Goal: Task Accomplishment & Management: Use online tool/utility

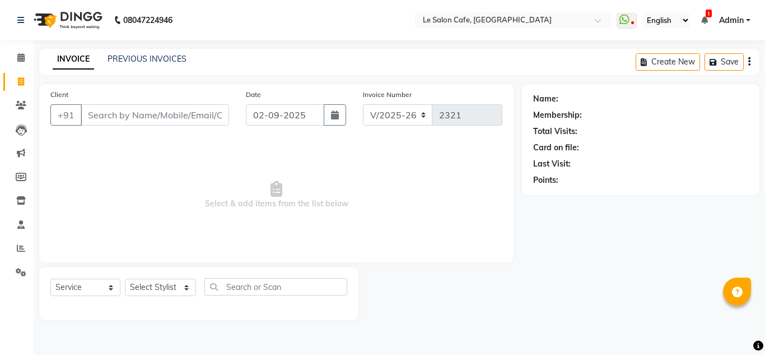
select select "594"
select select "service"
click at [138, 57] on link "PREVIOUS INVOICES" at bounding box center [147, 59] width 79 height 10
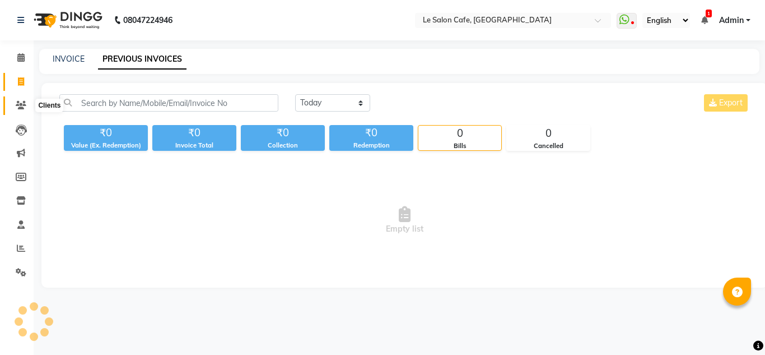
click at [20, 105] on icon at bounding box center [21, 105] width 11 height 8
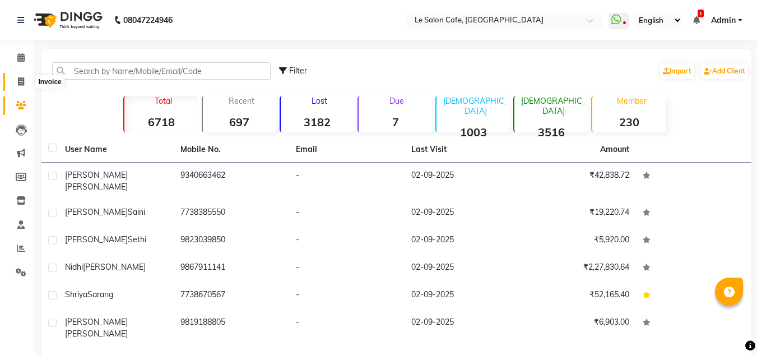
click at [22, 83] on icon at bounding box center [21, 81] width 6 height 8
select select "service"
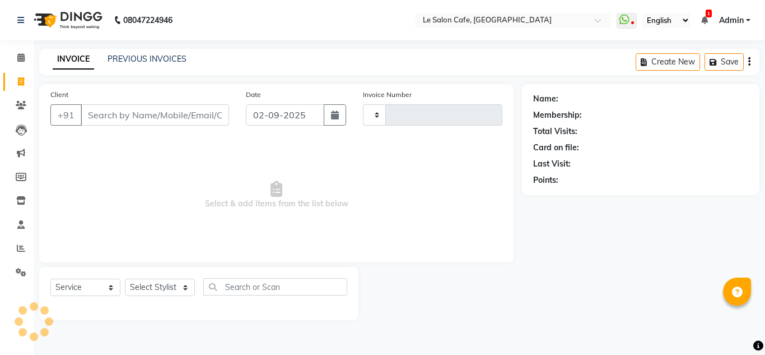
type input "2321"
select select "594"
click at [159, 58] on link "PREVIOUS INVOICES" at bounding box center [147, 59] width 79 height 10
